Goal: Task Accomplishment & Management: Manage account settings

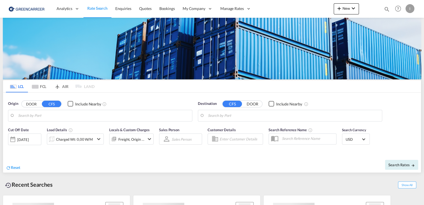
type input "[GEOGRAPHIC_DATA], [GEOGRAPHIC_DATA]"
type input "Callao, PECLL"
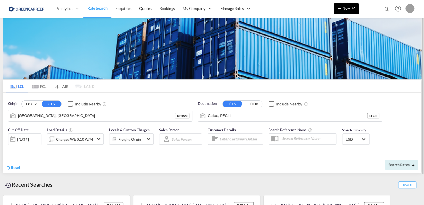
click at [348, 11] on button "New" at bounding box center [345, 8] width 25 height 11
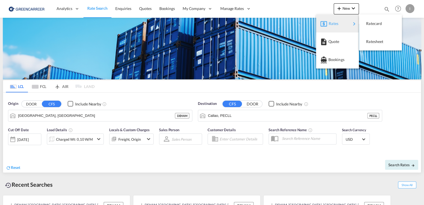
click at [411, 9] on md-backdrop at bounding box center [212, 102] width 424 height 205
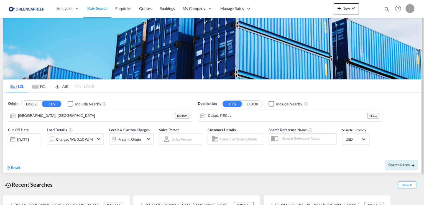
click at [413, 10] on div "I" at bounding box center [409, 8] width 9 height 9
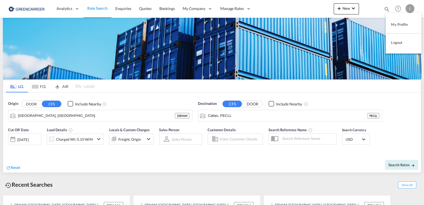
click at [392, 44] on button "Logout" at bounding box center [403, 42] width 36 height 11
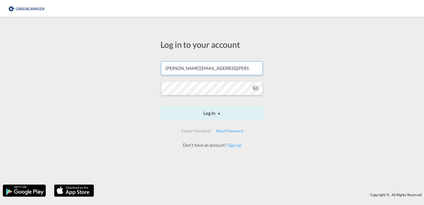
click at [183, 69] on input "[PERSON_NAME][EMAIL_ADDRESS][PERSON_NAME][DOMAIN_NAME]" at bounding box center [212, 68] width 102 height 14
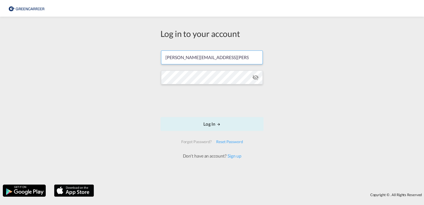
type input "[PERSON_NAME][EMAIL_ADDRESS][DOMAIN_NAME]"
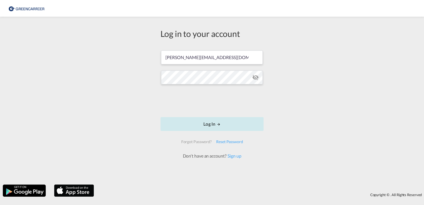
click at [230, 129] on button "Log In" at bounding box center [211, 124] width 103 height 14
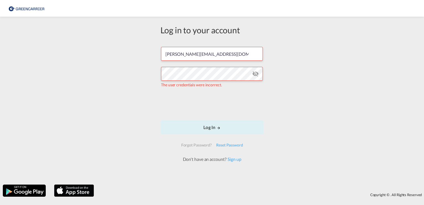
click at [252, 72] on md-icon "icon-eye-off" at bounding box center [255, 73] width 7 height 7
click at [98, 71] on div "Log in to your account isabel_huhu@yahoo.de The user credentials were incorrect…" at bounding box center [212, 100] width 424 height 162
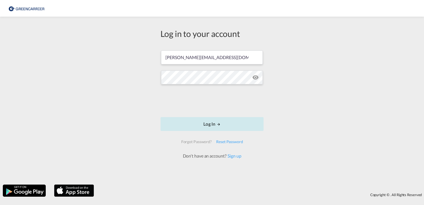
click at [215, 124] on button "Log In" at bounding box center [211, 124] width 103 height 14
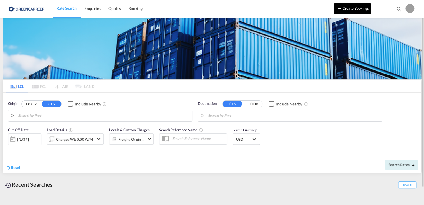
click at [345, 14] on button "Create Bookings" at bounding box center [351, 8] width 37 height 11
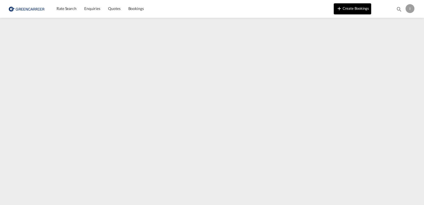
click at [351, 10] on button "Create Bookings" at bounding box center [351, 8] width 37 height 11
click at [411, 6] on div "I" at bounding box center [409, 8] width 9 height 9
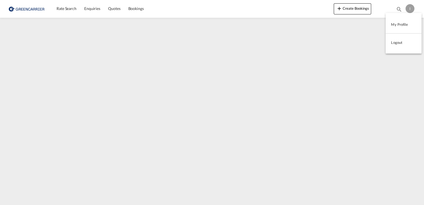
click at [404, 22] on button "My Profile" at bounding box center [403, 24] width 36 height 11
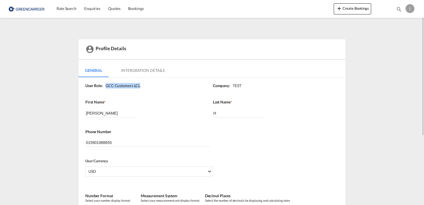
drag, startPoint x: 106, startPoint y: 85, endPoint x: 141, endPoint y: 86, distance: 34.4
click at [141, 86] on div "User Role: GCC Customers LCL" at bounding box center [148, 86] width 127 height 6
copy div "GCC Customers LCL"
click at [302, 71] on md-tabs-canvas "General Intergration Details General Intergration Details" at bounding box center [211, 70] width 267 height 13
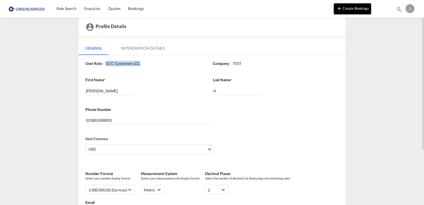
click at [338, 9] on md-icon "icon-plus 400-fg" at bounding box center [339, 8] width 7 height 7
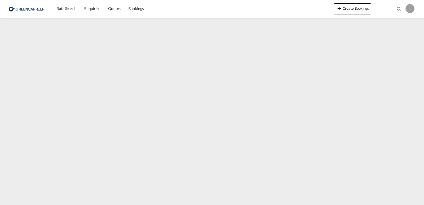
click at [408, 8] on div "I" at bounding box center [409, 8] width 9 height 9
click at [399, 24] on button "My Profile" at bounding box center [403, 24] width 36 height 11
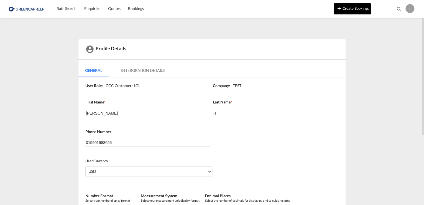
click at [353, 5] on button "Create Bookings" at bounding box center [351, 8] width 37 height 11
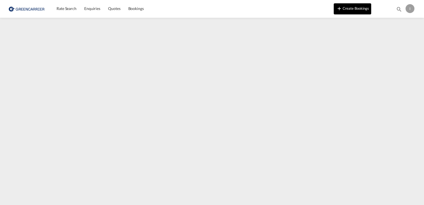
click at [349, 12] on button "Create Bookings" at bounding box center [351, 8] width 37 height 11
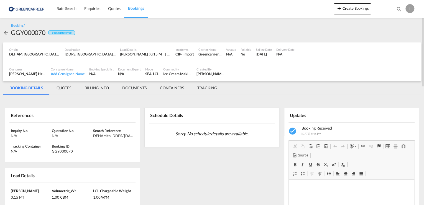
click at [410, 7] on div "I" at bounding box center [409, 8] width 9 height 9
click at [396, 43] on button "Logout" at bounding box center [403, 42] width 36 height 11
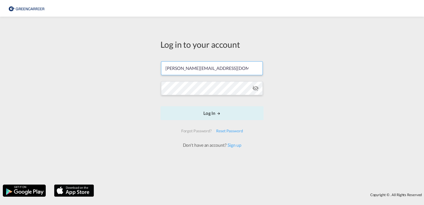
click at [202, 70] on input "[PERSON_NAME][EMAIL_ADDRESS][DOMAIN_NAME]" at bounding box center [212, 68] width 102 height 14
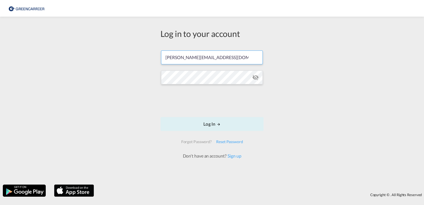
type input "[PERSON_NAME][EMAIL_ADDRESS][PERSON_NAME][DOMAIN_NAME]"
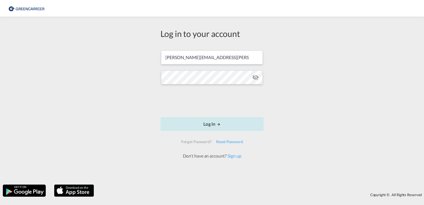
click at [197, 119] on button "Log In" at bounding box center [211, 124] width 103 height 14
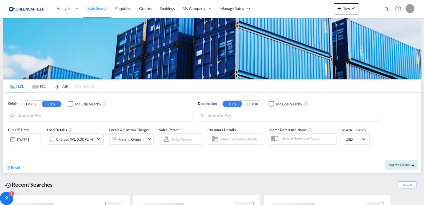
type input "[GEOGRAPHIC_DATA], [GEOGRAPHIC_DATA]"
type input "Callao, PECLL"
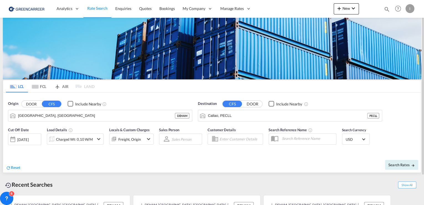
click at [408, 91] on md-tabs-canvas "LCL FCL AIR LAND LCL FCL AIR LAND" at bounding box center [212, 86] width 418 height 12
click at [174, 8] on span "Bookings" at bounding box center [167, 8] width 16 height 5
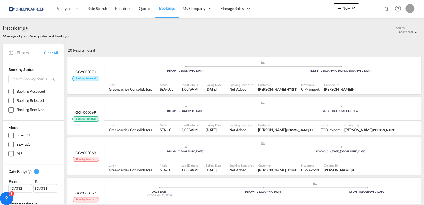
click at [140, 67] on ul ".a{fill:#aaa8ad;} .a{fill:#aaa8ad;} DEHAM | Hamburg IDDPS | Denpasar, Bali" at bounding box center [262, 67] width 311 height 3
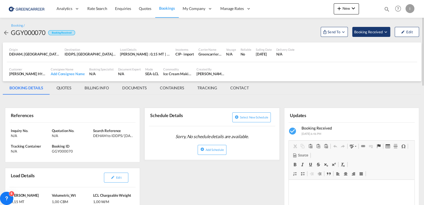
click at [380, 30] on span "Booking Received" at bounding box center [368, 32] width 29 height 6
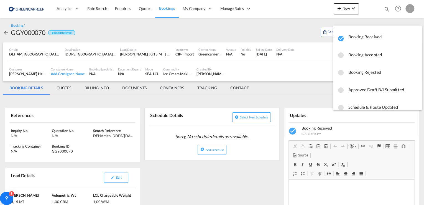
click at [280, 29] on md-backdrop at bounding box center [212, 102] width 424 height 205
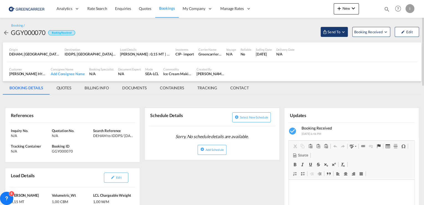
click at [322, 30] on button "Send To" at bounding box center [333, 32] width 27 height 10
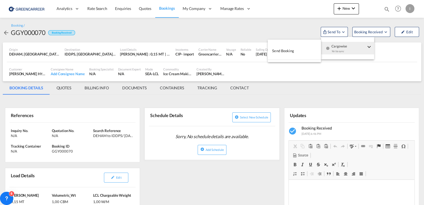
click at [300, 50] on button "Send Booking" at bounding box center [294, 51] width 53 height 12
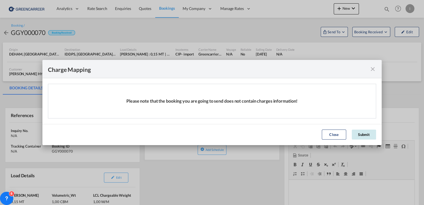
click at [362, 133] on button "Submit" at bounding box center [363, 134] width 24 height 10
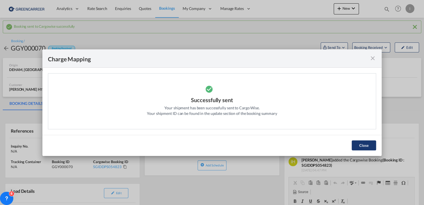
click at [369, 141] on button "Close" at bounding box center [363, 145] width 24 height 10
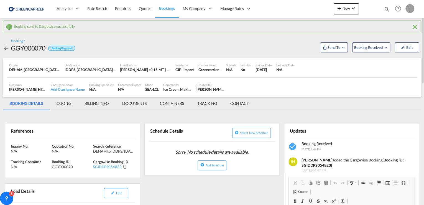
drag, startPoint x: 367, startPoint y: 9, endPoint x: 359, endPoint y: 8, distance: 8.1
click at [367, 8] on div at bounding box center [370, 9] width 22 height 17
click at [354, 8] on md-icon "icon-chevron-down" at bounding box center [353, 8] width 7 height 7
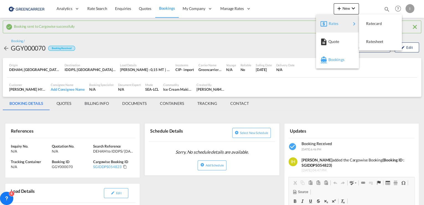
click at [334, 60] on span "Bookings" at bounding box center [331, 59] width 6 height 11
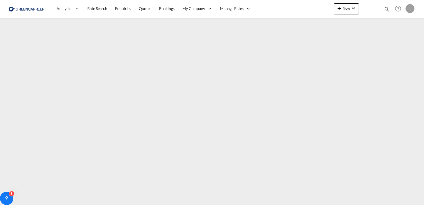
click at [410, 8] on div "I" at bounding box center [409, 8] width 9 height 9
click at [401, 39] on button "Logout" at bounding box center [403, 42] width 36 height 11
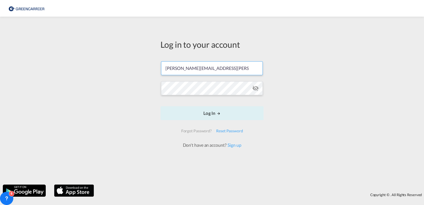
click at [176, 66] on input "[PERSON_NAME][EMAIL_ADDRESS][PERSON_NAME][DOMAIN_NAME]" at bounding box center [212, 68] width 102 height 14
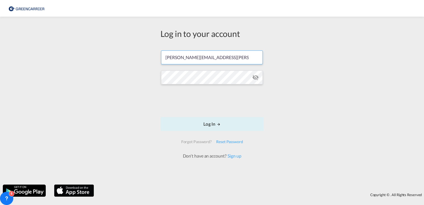
type input "[PERSON_NAME][EMAIL_ADDRESS][DOMAIN_NAME]"
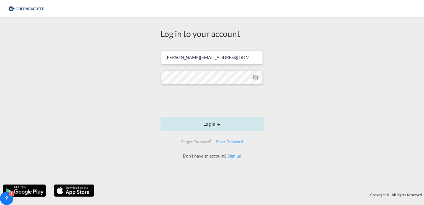
click at [222, 125] on button "Log In" at bounding box center [211, 124] width 103 height 14
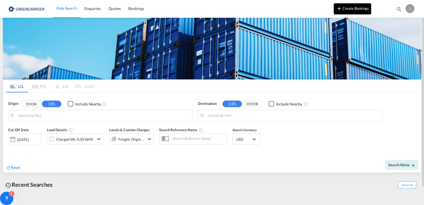
click at [364, 12] on button "Create Bookings" at bounding box center [351, 8] width 37 height 11
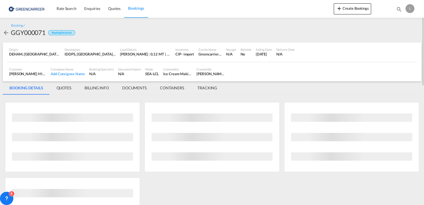
click at [409, 7] on div "I" at bounding box center [409, 8] width 9 height 9
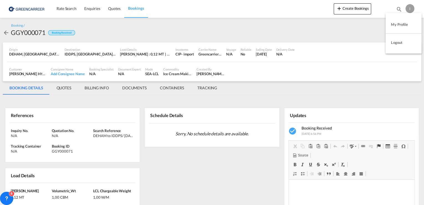
click at [397, 43] on button "Logout" at bounding box center [403, 42] width 36 height 11
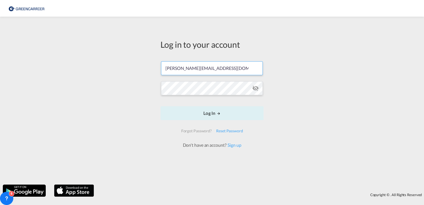
click at [210, 71] on input "[PERSON_NAME][EMAIL_ADDRESS][DOMAIN_NAME]" at bounding box center [212, 68] width 102 height 14
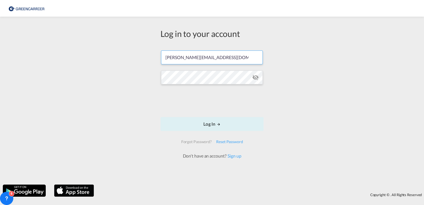
type input "[PERSON_NAME][EMAIL_ADDRESS][PERSON_NAME][DOMAIN_NAME]"
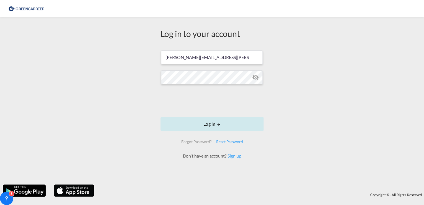
click at [217, 120] on button "Log In" at bounding box center [211, 124] width 103 height 14
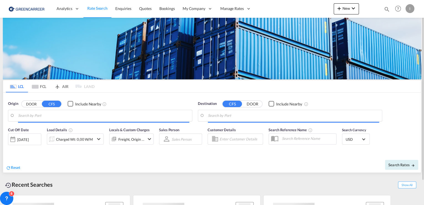
type input "[GEOGRAPHIC_DATA], [GEOGRAPHIC_DATA]"
type input "Callao, PECLL"
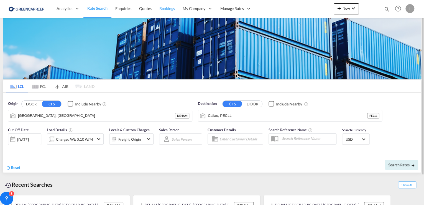
click at [163, 6] on span "Bookings" at bounding box center [167, 8] width 16 height 5
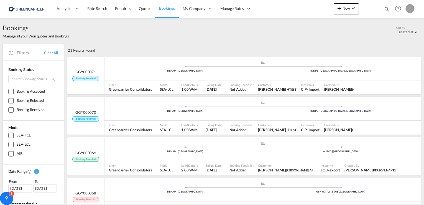
click at [132, 64] on div ".a{fill:#aaa8ad;} .a{fill:#aaa8ad;} DEHAM | Hamburg IDDPS | Denpasar, Bali" at bounding box center [262, 69] width 317 height 17
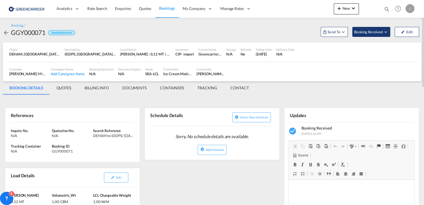
click at [381, 33] on span "Booking Received" at bounding box center [368, 32] width 29 height 6
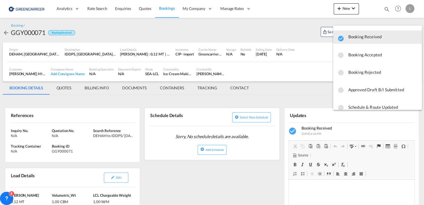
click at [325, 33] on md-backdrop at bounding box center [212, 102] width 424 height 205
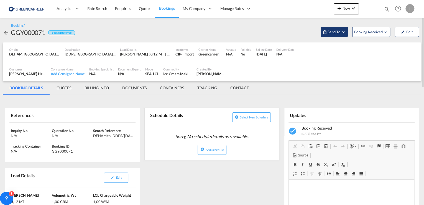
click at [327, 33] on span "Send To" at bounding box center [334, 32] width 14 height 6
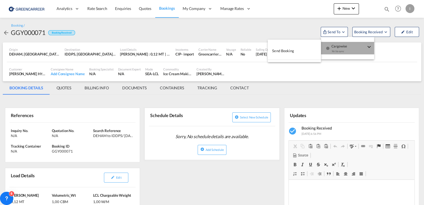
click at [340, 48] on div "Yet to sync" at bounding box center [348, 53] width 34 height 12
click at [293, 50] on span "Send Booking" at bounding box center [283, 50] width 22 height 9
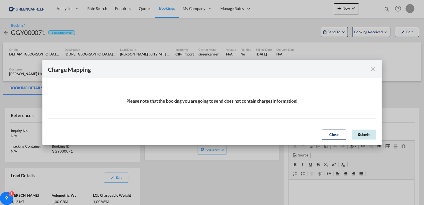
click at [362, 135] on button "Submit" at bounding box center [363, 134] width 24 height 10
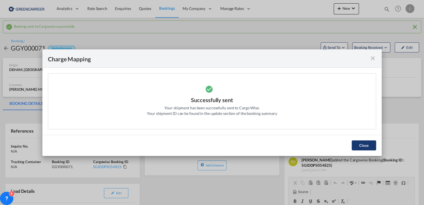
click at [366, 146] on button "Close" at bounding box center [363, 145] width 24 height 10
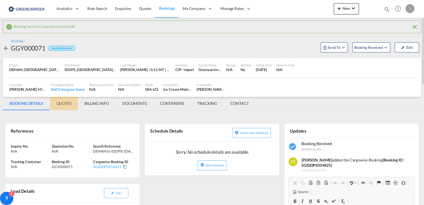
click at [71, 104] on md-tab-item "QUOTES" at bounding box center [64, 103] width 28 height 13
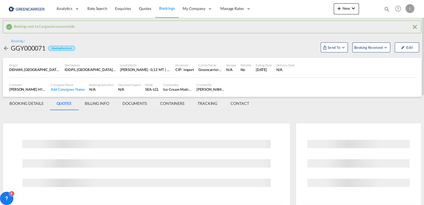
click at [88, 103] on md-tab-item "BILLING INFO" at bounding box center [97, 103] width 38 height 13
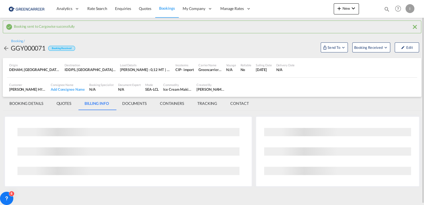
click at [29, 104] on md-tab-item "BOOKING DETAILS" at bounding box center [26, 103] width 47 height 13
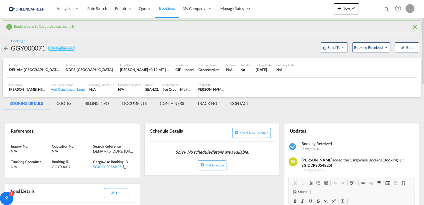
click at [171, 9] on span "Bookings" at bounding box center [167, 8] width 16 height 5
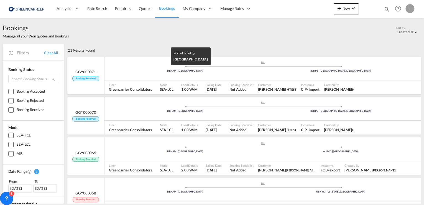
click at [142, 71] on div "DEHAM | [GEOGRAPHIC_DATA]" at bounding box center [185, 71] width 156 height 4
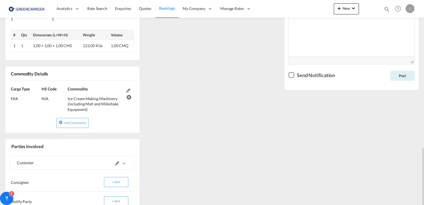
scroll to position [278, 0]
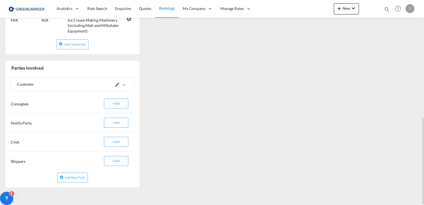
click at [421, 54] on div "Updates Booking Received 11 Aug 2025, 6:56 PM Isabel Huebner added the Cargowis…" at bounding box center [351, 6] width 139 height 368
click at [422, 59] on md-content "Analytics Reports Dashboard Rate Search Enquiries Quotes Bookings" at bounding box center [212, 102] width 424 height 205
drag, startPoint x: 422, startPoint y: 55, endPoint x: 420, endPoint y: 83, distance: 27.2
click at [421, 60] on md-content "Analytics Reports Dashboard Rate Search Enquiries Quotes Bookings" at bounding box center [212, 102] width 424 height 205
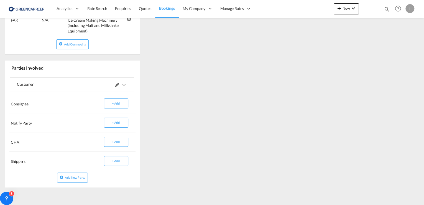
drag, startPoint x: 423, startPoint y: 130, endPoint x: 423, endPoint y: 81, distance: 48.7
click at [423, 81] on html "Analytics Reports Dashboard Rate Search Enquiries Quotes" at bounding box center [212, 102] width 424 height 205
click at [423, 81] on div at bounding box center [423, 102] width 1 height 202
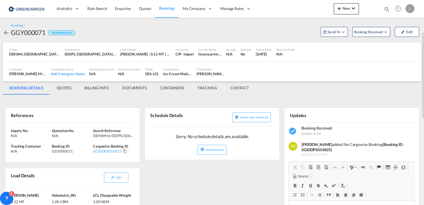
scroll to position [0, 0]
click at [411, 9] on div "I" at bounding box center [409, 8] width 9 height 9
click at [399, 43] on button "Logout" at bounding box center [403, 42] width 36 height 11
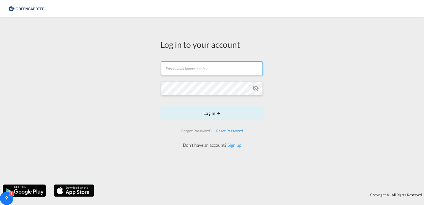
type input "[PERSON_NAME][EMAIL_ADDRESS][PERSON_NAME][DOMAIN_NAME]"
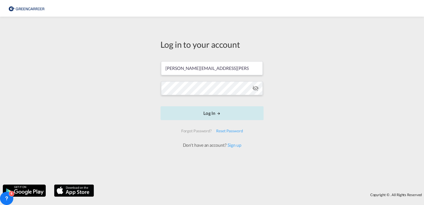
click at [219, 118] on button "Log In" at bounding box center [211, 113] width 103 height 14
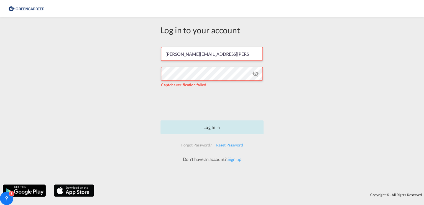
click at [215, 129] on button "Log In" at bounding box center [211, 127] width 103 height 14
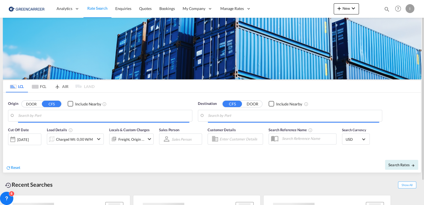
type input "[GEOGRAPHIC_DATA], [GEOGRAPHIC_DATA]"
type input "Callao, PECLL"
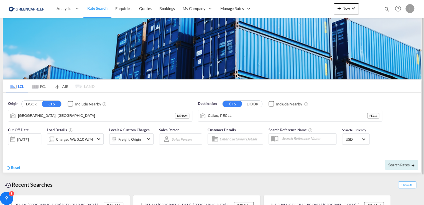
click at [410, 9] on div "I" at bounding box center [409, 8] width 9 height 9
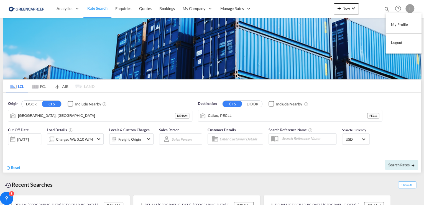
click at [398, 41] on button "Logout" at bounding box center [403, 42] width 36 height 11
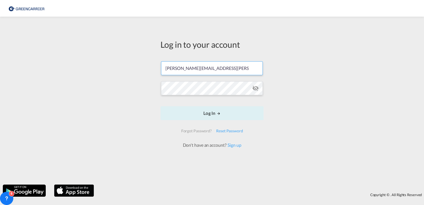
click at [228, 69] on input "[PERSON_NAME][EMAIL_ADDRESS][PERSON_NAME][DOMAIN_NAME]" at bounding box center [212, 68] width 102 height 14
type input "[PERSON_NAME][EMAIL_ADDRESS][DOMAIN_NAME]"
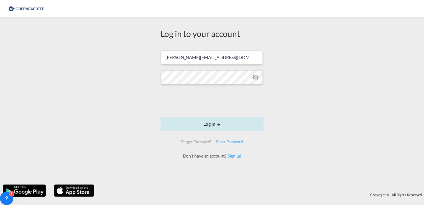
click at [215, 123] on button "Log In" at bounding box center [211, 124] width 103 height 14
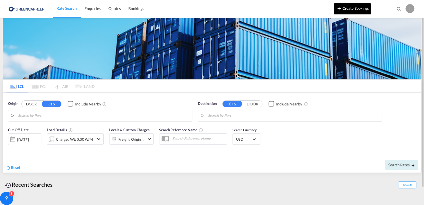
click at [361, 7] on button "Create Bookings" at bounding box center [351, 8] width 37 height 11
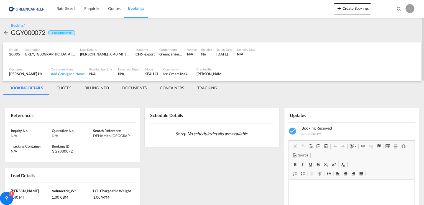
click at [412, 8] on div "I" at bounding box center [409, 8] width 9 height 9
click at [397, 40] on button "Logout" at bounding box center [403, 42] width 36 height 11
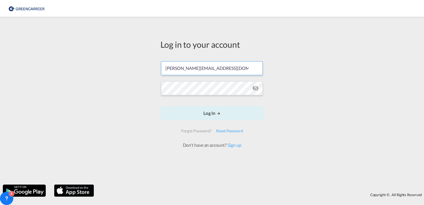
click at [208, 69] on input "[PERSON_NAME][EMAIL_ADDRESS][DOMAIN_NAME]" at bounding box center [212, 68] width 102 height 14
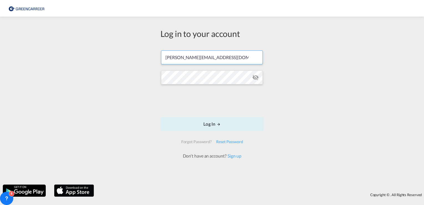
type input "[PERSON_NAME][EMAIL_ADDRESS][PERSON_NAME][DOMAIN_NAME]"
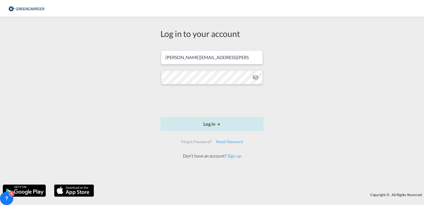
click at [210, 120] on button "Log In" at bounding box center [211, 124] width 103 height 14
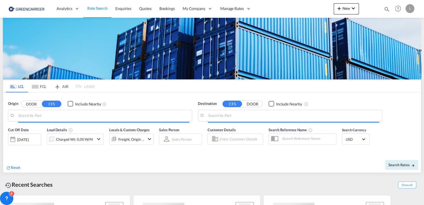
type input "[GEOGRAPHIC_DATA], [GEOGRAPHIC_DATA]"
type input "Callao, PECLL"
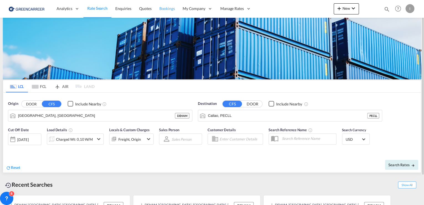
click at [164, 10] on span "Bookings" at bounding box center [167, 8] width 16 height 5
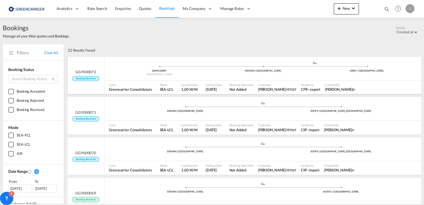
click at [120, 66] on span at bounding box center [159, 66] width 104 height 1
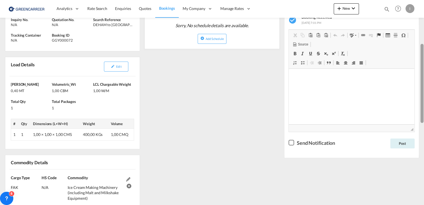
scroll to position [111, 0]
click at [423, 38] on div at bounding box center [423, 102] width 1 height 202
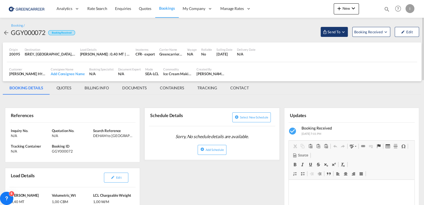
click at [340, 30] on span "Send To" at bounding box center [334, 32] width 14 height 6
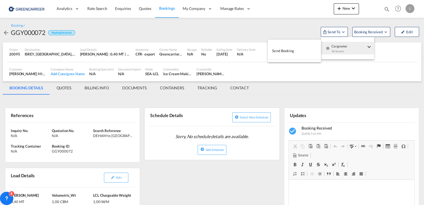
click at [309, 50] on button "Send Booking" at bounding box center [294, 51] width 53 height 12
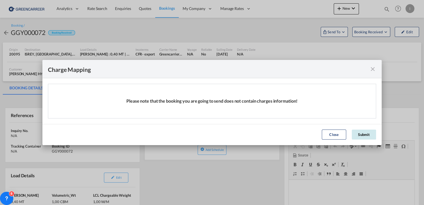
click at [359, 138] on button "Submit" at bounding box center [363, 134] width 24 height 10
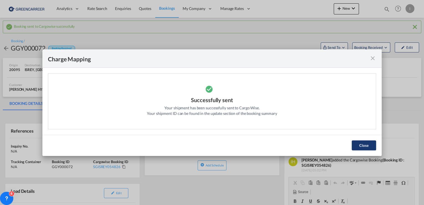
click at [368, 146] on button "Close" at bounding box center [363, 145] width 24 height 10
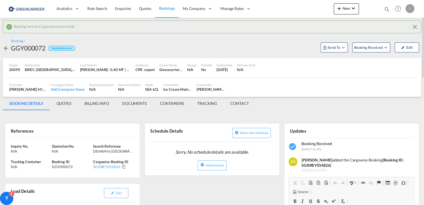
scroll to position [22, 0]
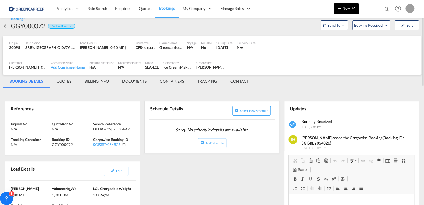
click at [351, 9] on md-icon "icon-chevron-down" at bounding box center [353, 8] width 7 height 7
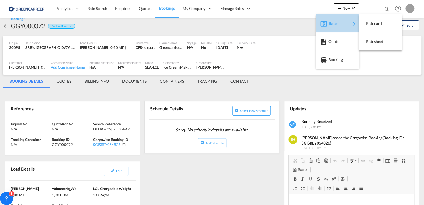
click at [331, 23] on span "Rates" at bounding box center [331, 23] width 7 height 11
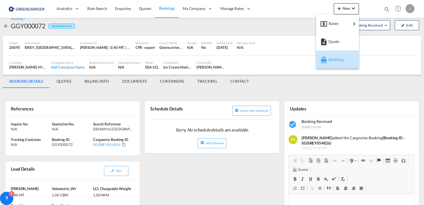
click at [334, 62] on span "Bookings" at bounding box center [331, 59] width 6 height 11
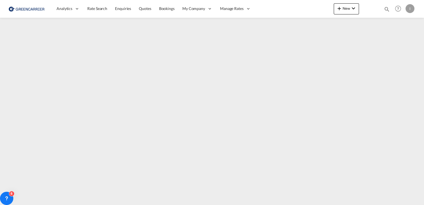
click at [410, 6] on div "I" at bounding box center [409, 8] width 9 height 9
click at [393, 43] on button "Logout" at bounding box center [403, 42] width 36 height 11
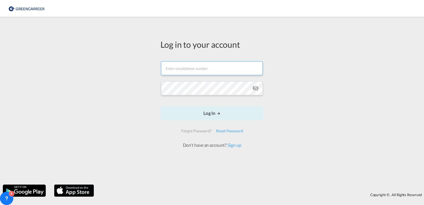
type input "[PERSON_NAME][EMAIL_ADDRESS][PERSON_NAME][DOMAIN_NAME]"
click at [238, 147] on link "Sign up" at bounding box center [233, 144] width 15 height 5
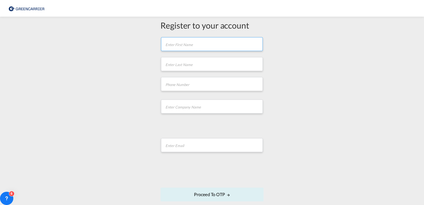
click at [170, 44] on input "text" at bounding box center [212, 44] width 102 height 14
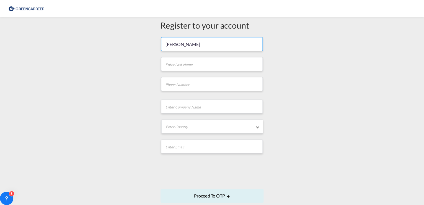
type input "[PERSON_NAME]"
type input "Test Huebner"
type input "test"
type input "test company"
click at [201, 126] on md-select "Enter Country Afghanistan Albania Algeria American Samoa Andorra Angola Anguill…" at bounding box center [212, 126] width 102 height 14
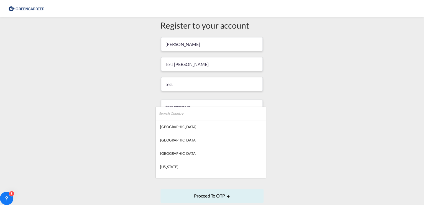
type md-option "[GEOGRAPHIC_DATA]"
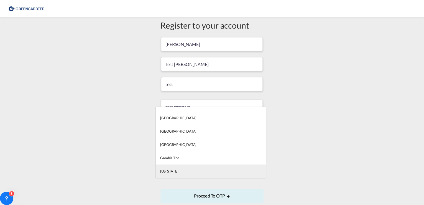
type md-option "[US_STATE]"
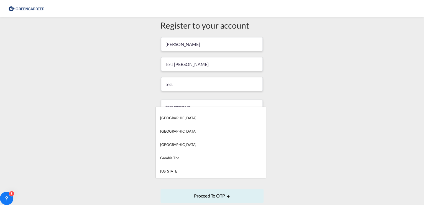
type md-option "[GEOGRAPHIC_DATA]"
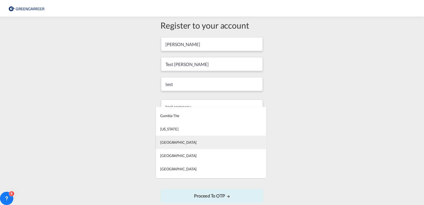
click at [250, 143] on md-option "[GEOGRAPHIC_DATA]" at bounding box center [211, 141] width 110 height 13
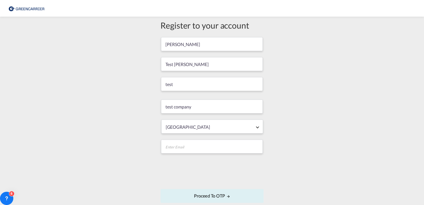
click at [347, 137] on div "Register to your account isabel huebner Test Huebner test test company Germany …" at bounding box center [212, 116] width 424 height 195
click at [17, 10] on img at bounding box center [26, 8] width 37 height 12
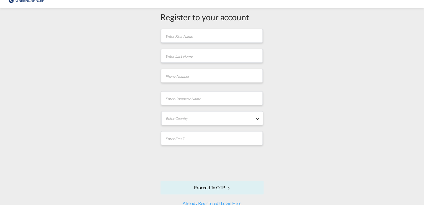
scroll to position [22, 0]
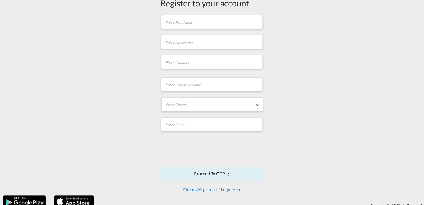
click at [230, 188] on link "Already Registered? Login Here" at bounding box center [212, 188] width 59 height 5
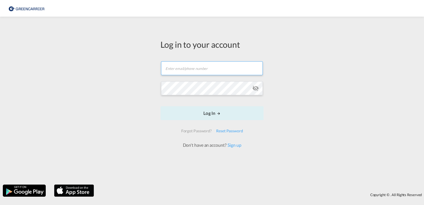
type input "[PERSON_NAME][EMAIL_ADDRESS][PERSON_NAME][DOMAIN_NAME]"
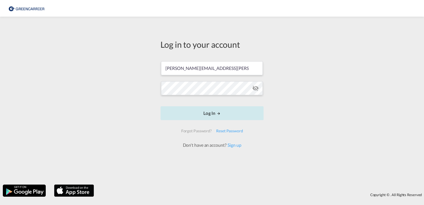
click at [214, 113] on button "Log In" at bounding box center [211, 113] width 103 height 14
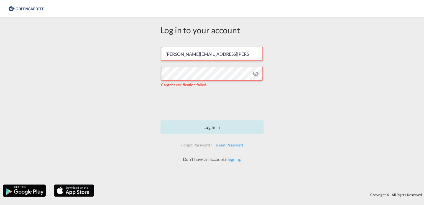
click at [224, 129] on button "Log In" at bounding box center [211, 127] width 103 height 14
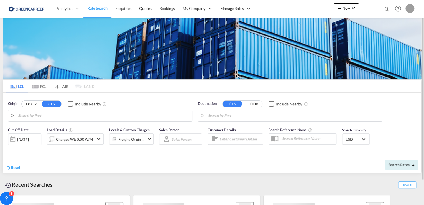
type input "[GEOGRAPHIC_DATA], [GEOGRAPHIC_DATA]"
type input "Callao, PECLL"
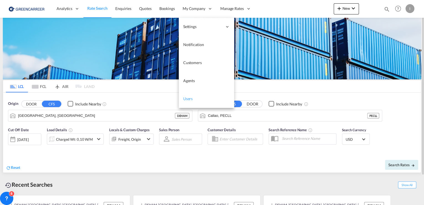
click at [184, 99] on span "Users" at bounding box center [188, 98] width 10 height 5
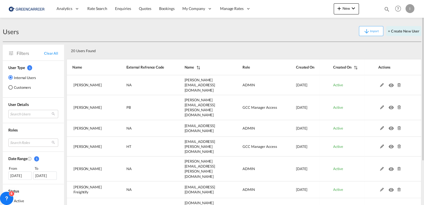
click at [17, 88] on md-radio-button "Customers" at bounding box center [22, 87] width 28 height 6
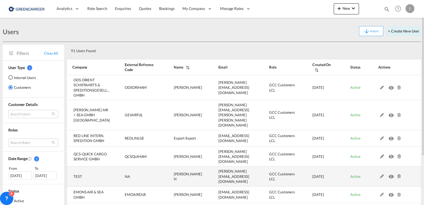
click at [399, 174] on md-icon at bounding box center [398, 176] width 7 height 4
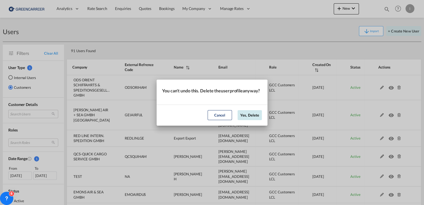
click at [255, 119] on button "Yes, Delete" at bounding box center [249, 115] width 24 height 10
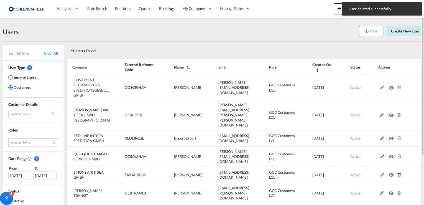
click at [412, 29] on button "+ Create New User" at bounding box center [403, 31] width 35 height 10
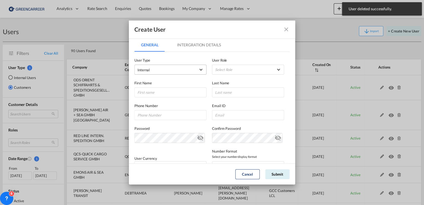
click at [163, 69] on span "Internal" at bounding box center [166, 70] width 58 height 6
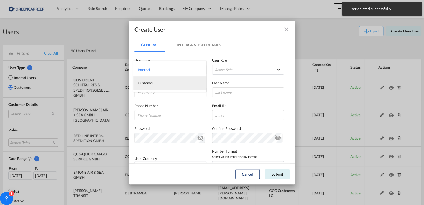
click at [159, 84] on md-option "Customer" at bounding box center [169, 82] width 73 height 13
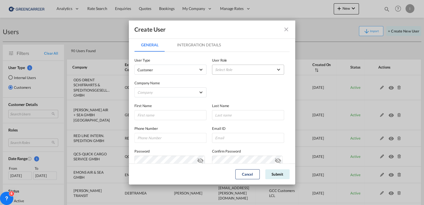
click at [241, 70] on md-select "Select Role" at bounding box center [248, 70] width 72 height 10
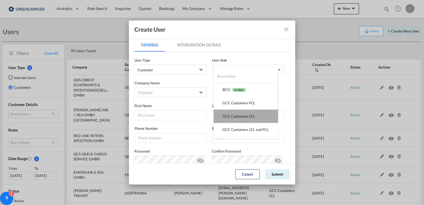
click at [248, 117] on div "GCC Customers LCL USER_DEFINED" at bounding box center [238, 116] width 32 height 5
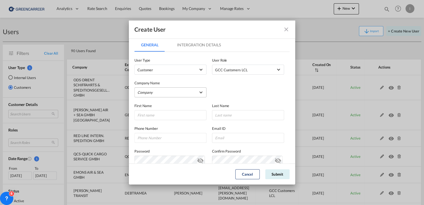
click at [151, 90] on md-select "Company [PERSON_NAME] & Co. GmbH ALLSTA SPEDITION GMBH BENDIX TRANSPORT DANMARK…" at bounding box center [170, 92] width 72 height 10
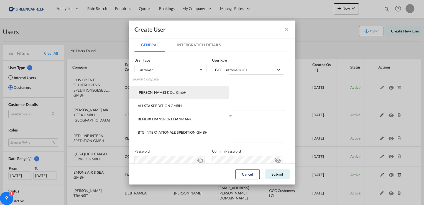
click at [156, 91] on div "[PERSON_NAME] & Co. GmbH" at bounding box center [162, 92] width 49 height 5
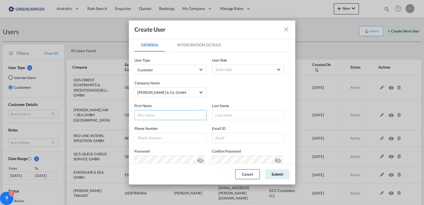
click at [153, 116] on input "GeneralIntergration Details ..." at bounding box center [170, 115] width 72 height 10
drag, startPoint x: 177, startPoint y: 115, endPoint x: 45, endPoint y: 112, distance: 131.6
click at [45, 112] on div "Create User General Intergration Details General Intergration Details User Type…" at bounding box center [212, 102] width 424 height 205
type input "[PERSON_NAME]"
type input "[PERSON_NAME] test"
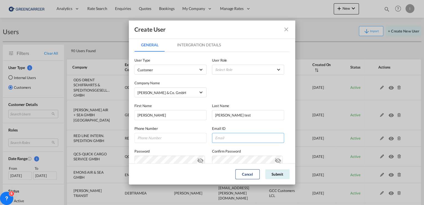
click at [226, 139] on input "GeneralIntergration Details ..." at bounding box center [248, 138] width 72 height 10
type input "[PERSON_NAME][EMAIL_ADDRESS][DOMAIN_NAME]"
type input "015901988655"
type input "[PERSON_NAME][EMAIL_ADDRESS][PERSON_NAME][DOMAIN_NAME]"
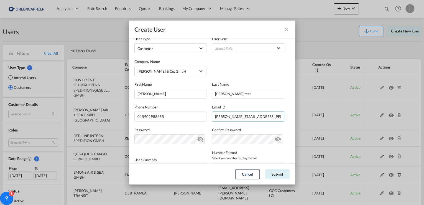
scroll to position [44, 0]
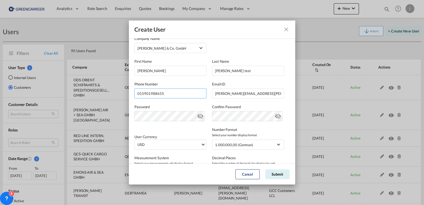
drag, startPoint x: 170, startPoint y: 90, endPoint x: 104, endPoint y: 98, distance: 67.0
click at [104, 98] on div "Create User General Intergration Details General Intergration Details User Type…" at bounding box center [212, 102] width 424 height 205
click at [198, 116] on md-icon "icon-eye-off" at bounding box center [200, 115] width 7 height 7
click at [274, 117] on md-icon "icon-eye-off" at bounding box center [277, 115] width 7 height 7
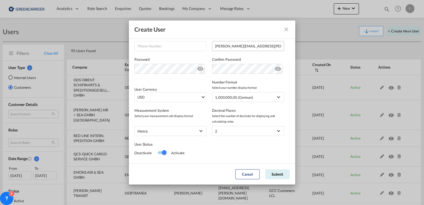
scroll to position [102, 0]
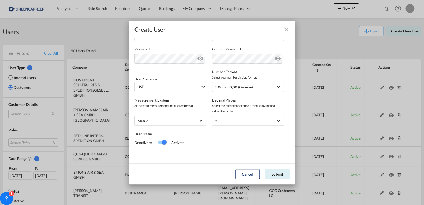
click at [179, 79] on div "User Currency USD د.إ AED [GEOGRAPHIC_DATA] Dirham Af AFN Afghan afghani Lek AL…" at bounding box center [170, 84] width 72 height 16
click at [180, 85] on span "USD" at bounding box center [168, 87] width 63 height 6
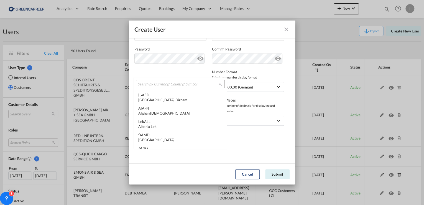
scroll to position [1912, 0]
click at [180, 83] on input "search" at bounding box center [177, 84] width 81 height 5
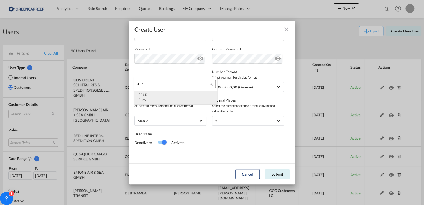
type input "eur"
click at [171, 97] on div "€ EUR Euro" at bounding box center [175, 97] width 75 height 10
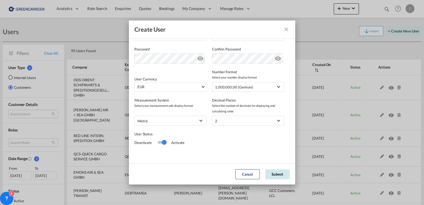
click at [281, 176] on button "Submit" at bounding box center [277, 174] width 24 height 10
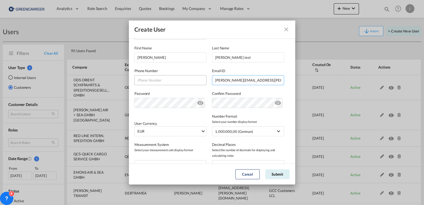
drag, startPoint x: 208, startPoint y: 79, endPoint x: 204, endPoint y: 79, distance: 4.4
click at [204, 79] on div "Phone Number Email ID [PERSON_NAME][EMAIL_ADDRESS][PERSON_NAME][DOMAIN_NAME] [P…" at bounding box center [211, 73] width 155 height 23
click at [232, 83] on input "[PERSON_NAME]" at bounding box center [248, 80] width 72 height 10
type input "[PERSON_NAME][EMAIL_ADDRESS][DOMAIN_NAME]"
click at [278, 173] on button "Submit" at bounding box center [277, 174] width 24 height 10
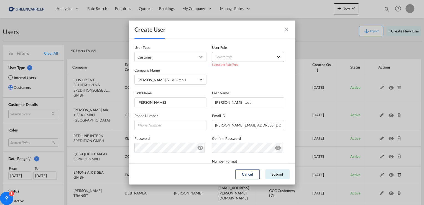
scroll to position [0, 0]
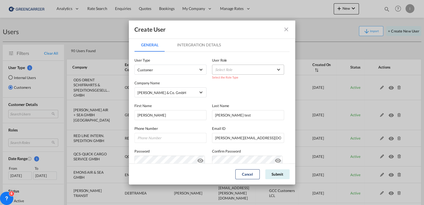
click at [244, 65] on md-select "Select Role" at bounding box center [248, 70] width 72 height 10
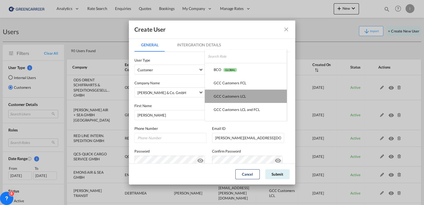
click at [250, 97] on md-option "GCC Customers LCL USER_DEFINED" at bounding box center [246, 95] width 82 height 13
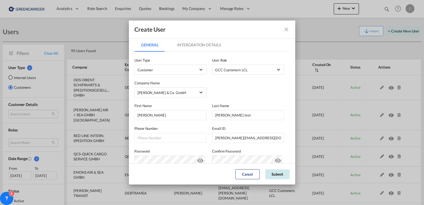
click at [281, 173] on button "Submit" at bounding box center [277, 174] width 24 height 10
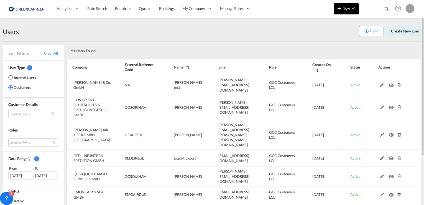
click at [340, 12] on button "New" at bounding box center [345, 8] width 25 height 11
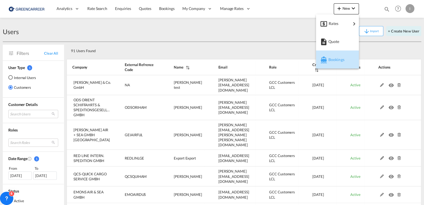
click at [336, 68] on button "Bookings" at bounding box center [337, 59] width 43 height 18
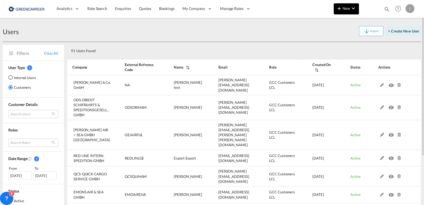
click at [347, 6] on span "New" at bounding box center [346, 8] width 21 height 4
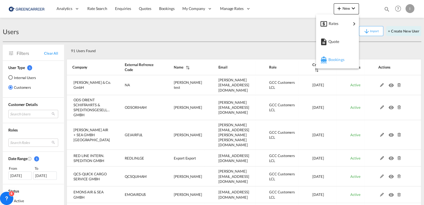
click at [334, 57] on span "Bookings" at bounding box center [331, 59] width 6 height 11
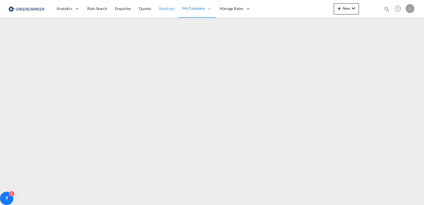
click at [165, 6] on span "Bookings" at bounding box center [167, 8] width 16 height 5
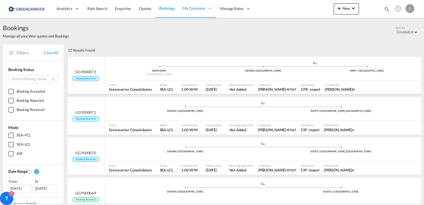
click at [113, 67] on ul "20095 | 20095 [GEOGRAPHIC_DATA] .a{fill:#aaa8ad;} .a{fill:#aaa8ad;} DEHAM | [GE…" at bounding box center [262, 67] width 311 height 3
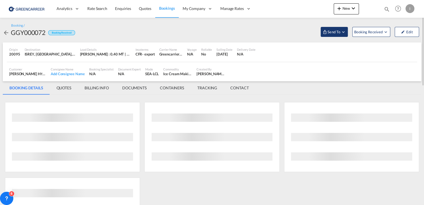
click at [342, 34] on md-icon "Open demo menu" at bounding box center [343, 31] width 5 height 5
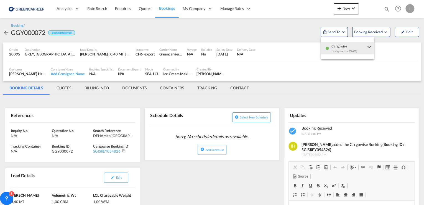
click at [346, 3] on md-backdrop at bounding box center [212, 102] width 424 height 205
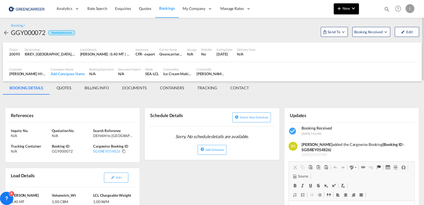
click at [345, 6] on span "New" at bounding box center [346, 8] width 21 height 4
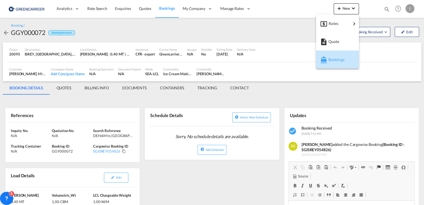
click at [331, 56] on span "Bookings" at bounding box center [331, 59] width 6 height 11
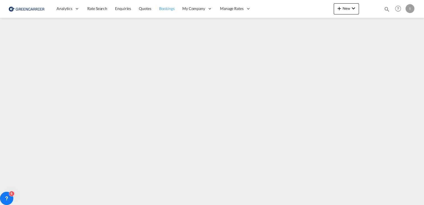
click at [168, 8] on span "Bookings" at bounding box center [167, 8] width 16 height 5
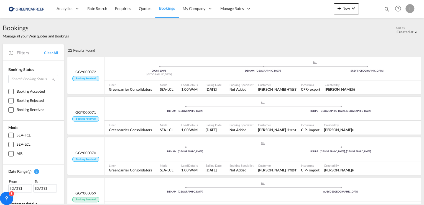
drag, startPoint x: 161, startPoint y: 8, endPoint x: 166, endPoint y: 11, distance: 6.0
click at [161, 8] on span "Bookings" at bounding box center [167, 8] width 16 height 5
click at [124, 66] on span at bounding box center [159, 66] width 104 height 1
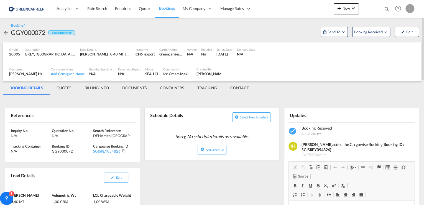
drag, startPoint x: 371, startPoint y: 29, endPoint x: 339, endPoint y: 17, distance: 34.7
click at [339, 16] on md-content "Analytics Reports Dashboard Rate Search Enquiries Quotes Bookings" at bounding box center [212, 102] width 424 height 205
click at [330, 29] on span "Send To" at bounding box center [334, 32] width 14 height 6
drag, startPoint x: 287, startPoint y: 29, endPoint x: 269, endPoint y: 35, distance: 18.7
click at [287, 30] on md-backdrop at bounding box center [212, 102] width 424 height 205
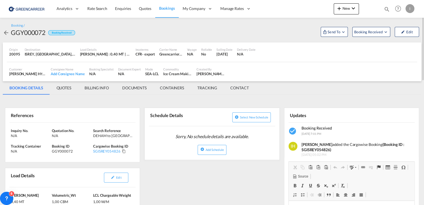
click at [5, 32] on md-icon "icon-arrow-left" at bounding box center [6, 32] width 7 height 7
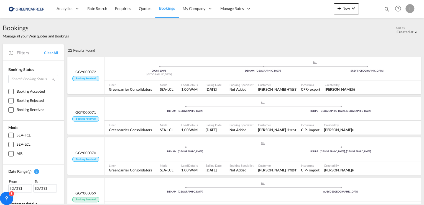
click at [121, 67] on ul "20095 | 20095 [GEOGRAPHIC_DATA] .a{fill:#aaa8ad;} .a{fill:#aaa8ad;} DEHAM | [GE…" at bounding box center [262, 67] width 311 height 3
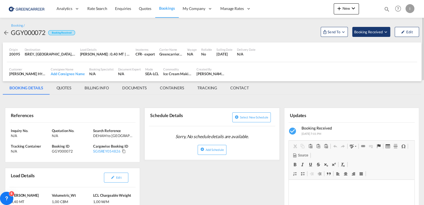
click at [377, 30] on span "Booking Received" at bounding box center [368, 32] width 29 height 6
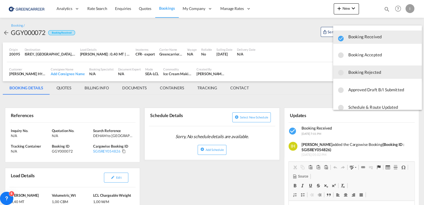
click at [354, 73] on span "Booking Rejected" at bounding box center [382, 72] width 69 height 10
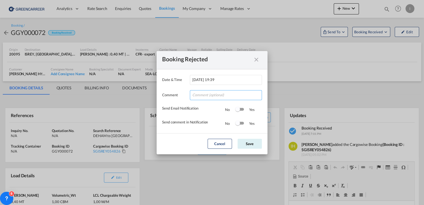
click at [215, 98] on input "Date & ..." at bounding box center [226, 95] width 72 height 10
type input "test"
click at [253, 145] on button "Save" at bounding box center [249, 143] width 24 height 10
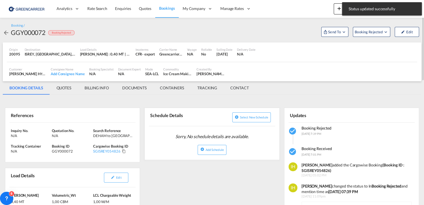
click at [173, 7] on span "Bookings" at bounding box center [167, 8] width 16 height 5
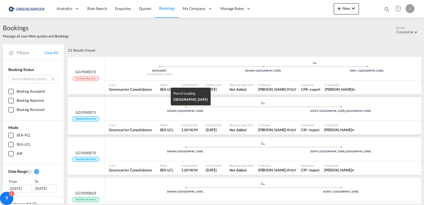
click at [139, 111] on div "DEHAM | [GEOGRAPHIC_DATA]" at bounding box center [185, 111] width 156 height 4
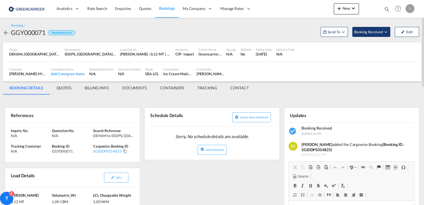
click at [369, 29] on button "Booking Received" at bounding box center [371, 32] width 38 height 10
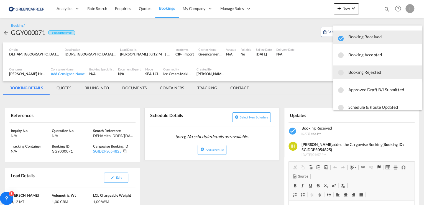
click at [362, 73] on span "Booking Rejected" at bounding box center [382, 72] width 69 height 10
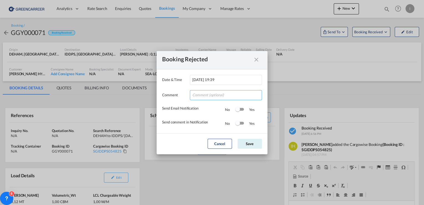
click at [203, 94] on input "Date & ..." at bounding box center [226, 95] width 72 height 10
type input "test"
click at [256, 144] on button "Save" at bounding box center [249, 143] width 24 height 10
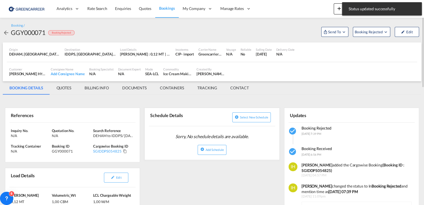
click at [7, 33] on md-icon "icon-arrow-left" at bounding box center [6, 32] width 7 height 7
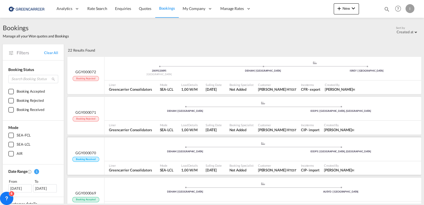
click at [144, 113] on div "DEHAM | [GEOGRAPHIC_DATA]" at bounding box center [185, 111] width 156 height 4
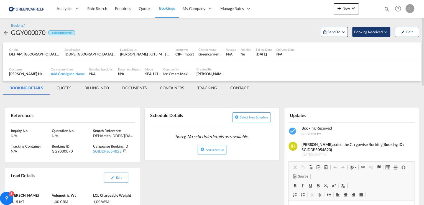
click at [366, 34] on span "Booking Received" at bounding box center [368, 32] width 29 height 6
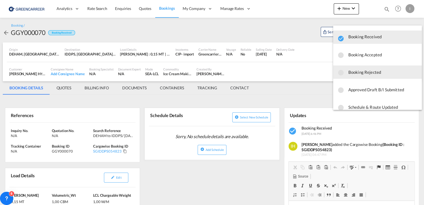
click at [374, 74] on span "Booking Rejected" at bounding box center [382, 72] width 69 height 10
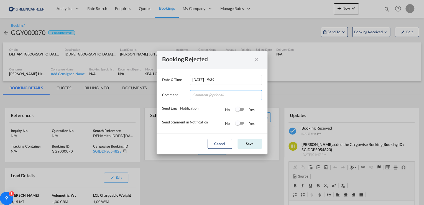
click at [199, 96] on input "Date & ..." at bounding box center [226, 95] width 72 height 10
type input "test"
click at [249, 140] on button "Save" at bounding box center [249, 143] width 24 height 10
